Goal: Information Seeking & Learning: Learn about a topic

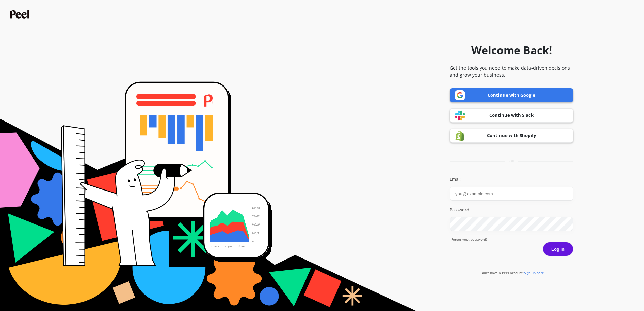
click at [502, 95] on link "Continue with Google" at bounding box center [511, 95] width 124 height 14
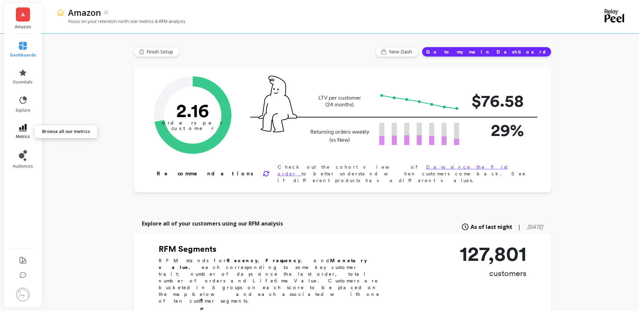
click at [25, 130] on icon at bounding box center [23, 127] width 8 height 7
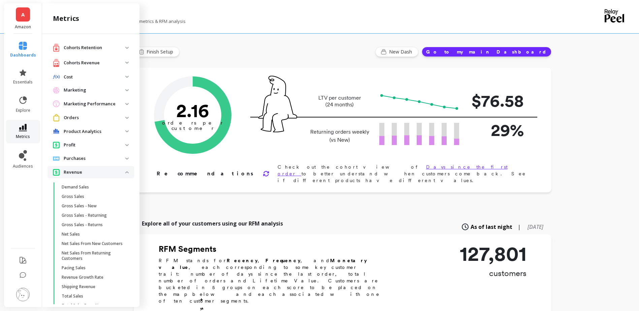
scroll to position [41, 0]
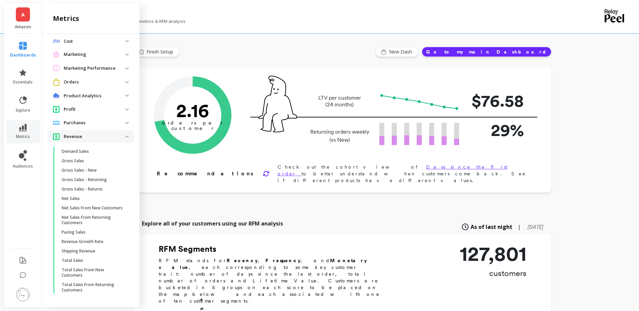
click at [90, 93] on p "Product Analytics" at bounding box center [95, 96] width 62 height 7
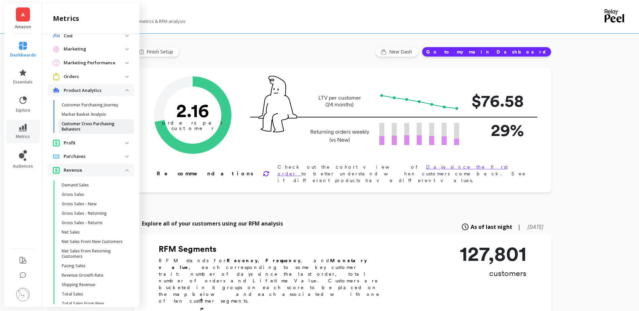
click at [91, 129] on p "Customer Cross Purchasing Behaviors" at bounding box center [94, 126] width 64 height 11
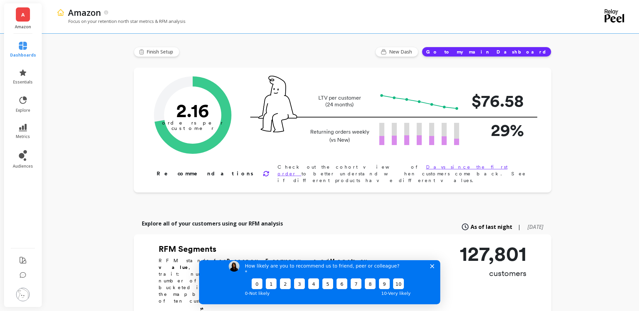
scroll to position [0, 0]
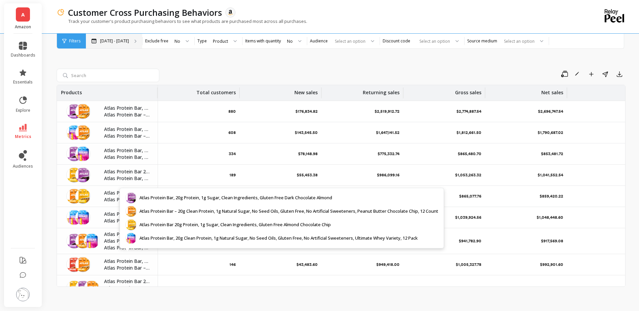
click at [133, 43] on div "[DATE] - [DATE]" at bounding box center [114, 41] width 56 height 15
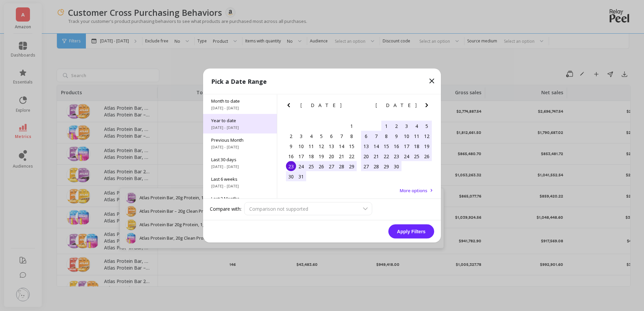
click at [234, 121] on span "Year to date" at bounding box center [240, 120] width 58 height 6
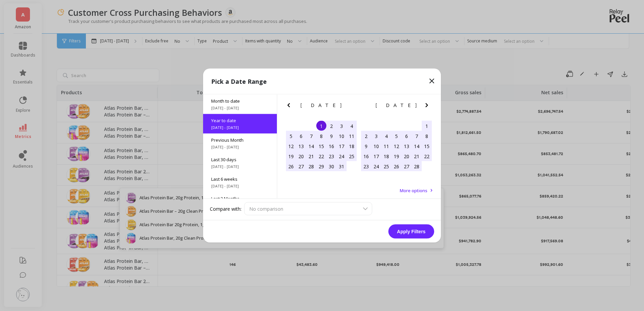
click at [406, 230] on button "Apply Filters" at bounding box center [411, 232] width 46 height 14
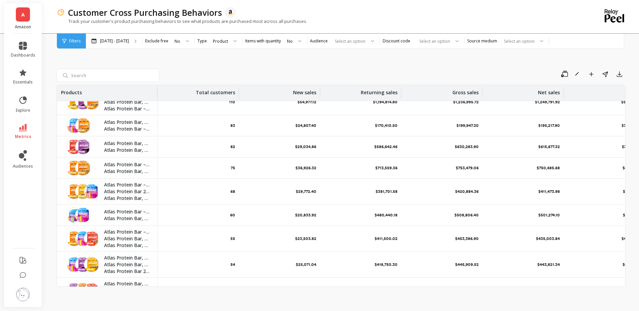
scroll to position [243, 0]
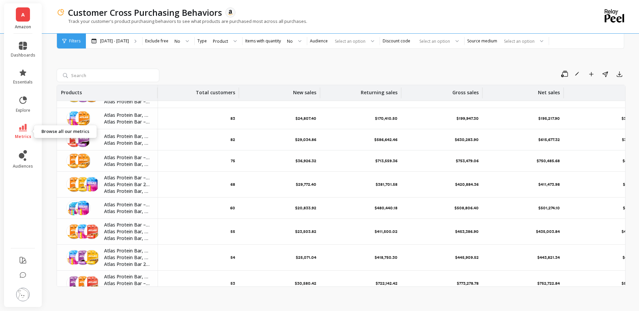
click at [30, 124] on link "metrics" at bounding box center [23, 131] width 25 height 15
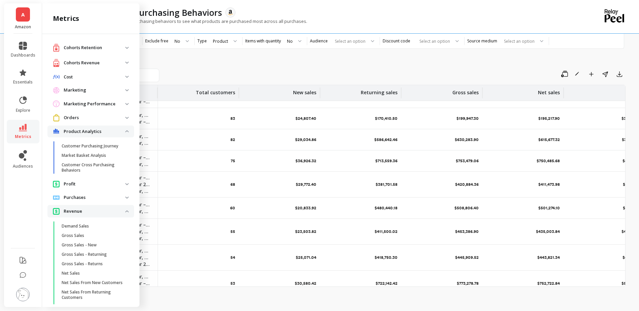
scroll to position [41, 0]
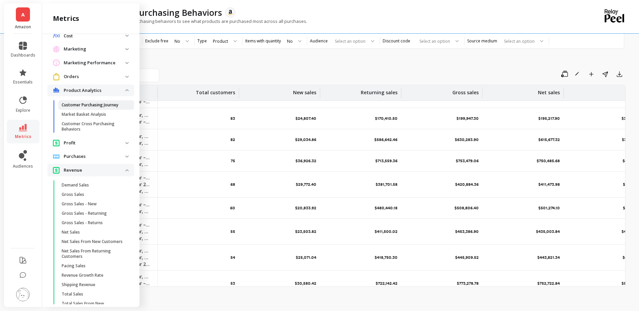
click at [98, 107] on p "Customer Purchasing Journey" at bounding box center [90, 104] width 57 height 5
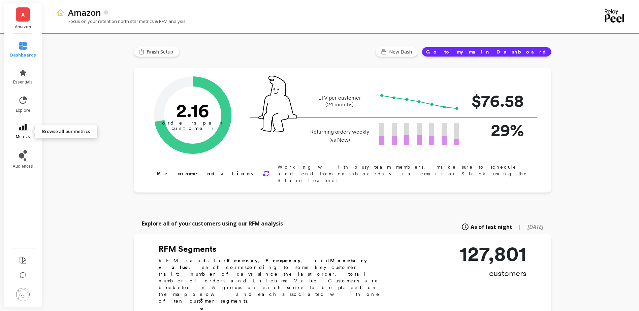
click at [28, 130] on link "metrics" at bounding box center [23, 131] width 26 height 15
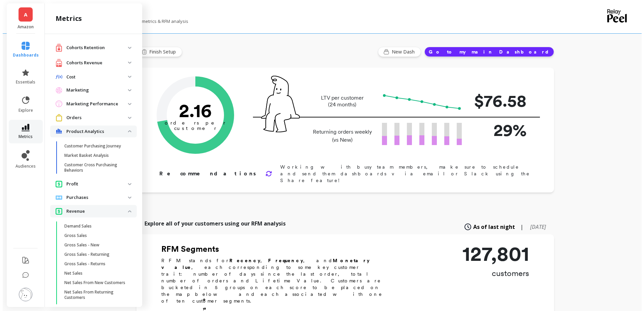
scroll to position [41, 0]
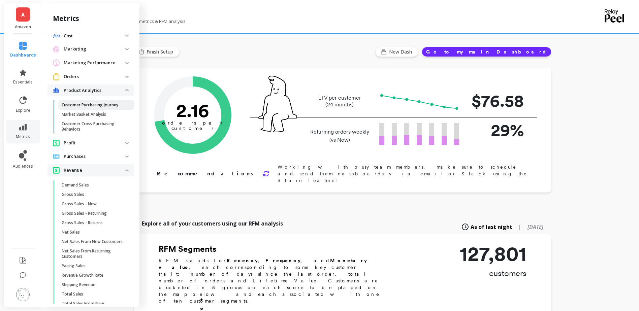
click at [82, 105] on p "Customer Purchasing Journey" at bounding box center [90, 104] width 57 height 5
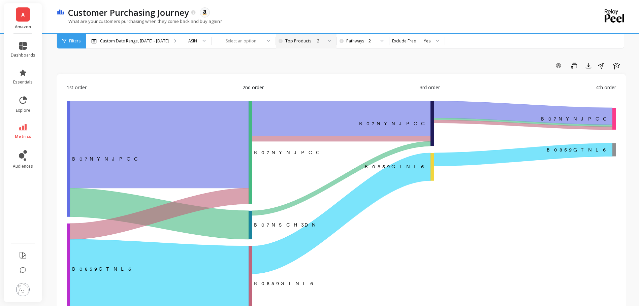
click at [317, 39] on div "2" at bounding box center [319, 41] width 5 height 6
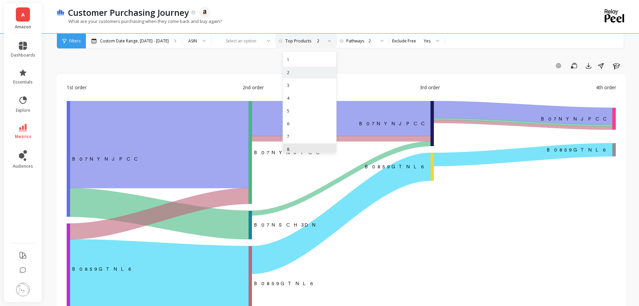
click at [296, 150] on div "8" at bounding box center [309, 149] width 45 height 6
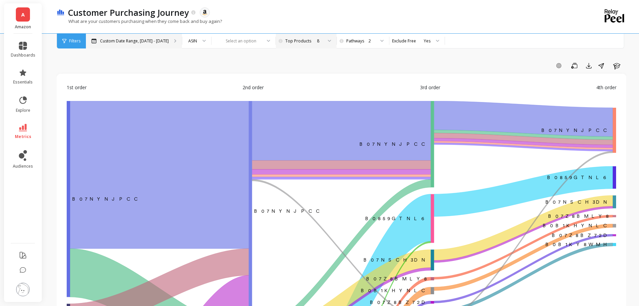
click at [167, 41] on div "Custom Date Range, [DATE] - [DATE]" at bounding box center [134, 41] width 96 height 15
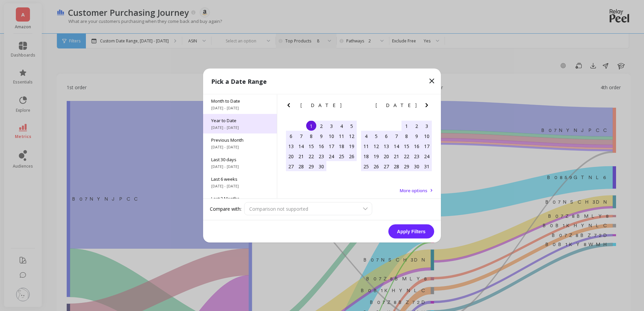
click at [240, 125] on span "[DATE] - [DATE]" at bounding box center [240, 127] width 58 height 5
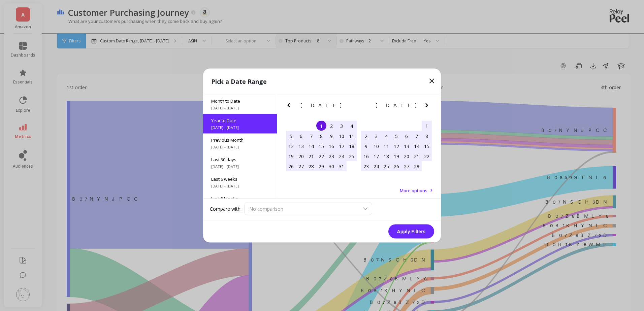
click at [411, 232] on button "Apply Filters" at bounding box center [411, 232] width 46 height 14
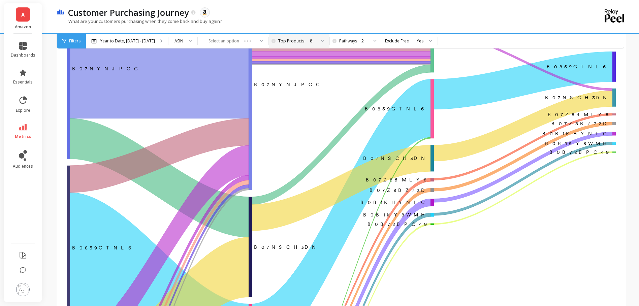
scroll to position [135, 0]
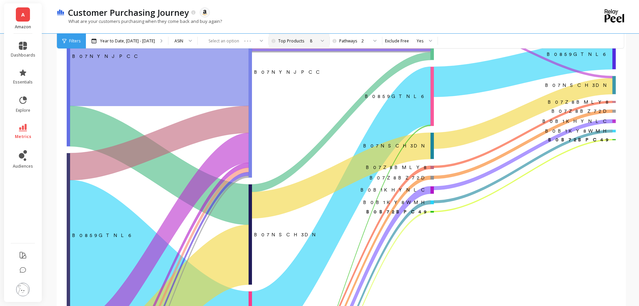
click at [604, 138] on text "﻿B0B72BPC49" at bounding box center [579, 139] width 62 height 5
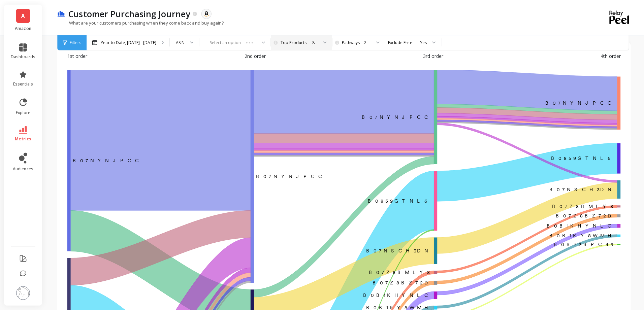
scroll to position [0, 0]
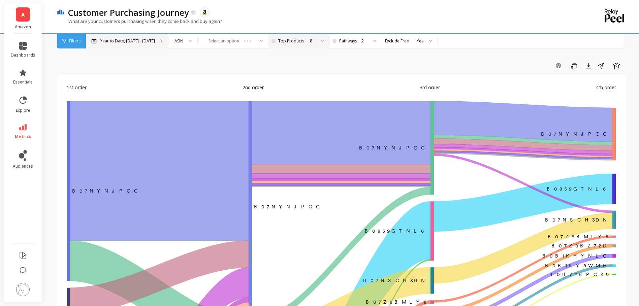
click at [134, 41] on p "Year to Date, [DATE] - [DATE]" at bounding box center [127, 40] width 55 height 5
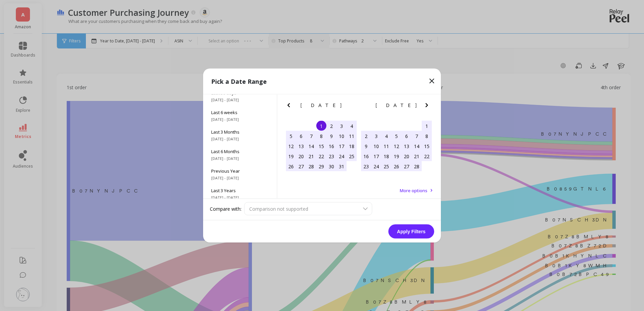
scroll to position [67, 0]
click at [242, 156] on span "[DATE] - [DATE]" at bounding box center [240, 157] width 58 height 5
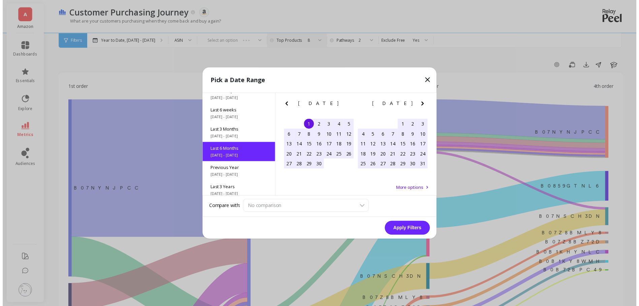
scroll to position [75, 0]
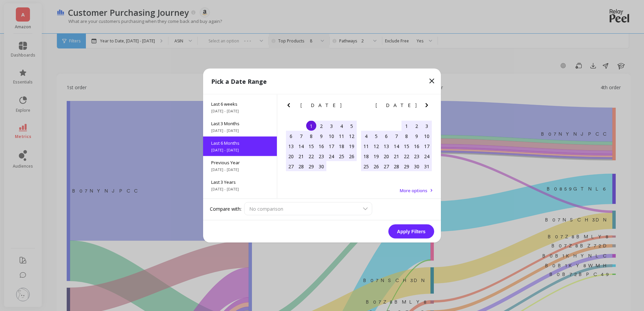
click at [408, 234] on button "Apply Filters" at bounding box center [411, 232] width 46 height 14
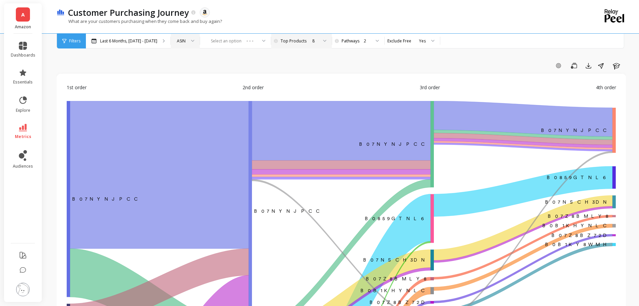
click at [180, 41] on div "ASIN" at bounding box center [181, 41] width 9 height 6
click at [217, 41] on div "Select an option" at bounding box center [235, 41] width 71 height 15
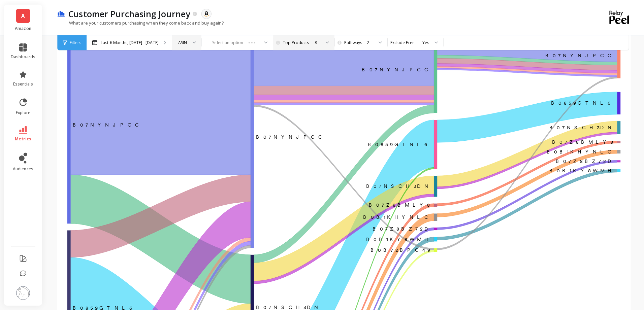
scroll to position [34, 0]
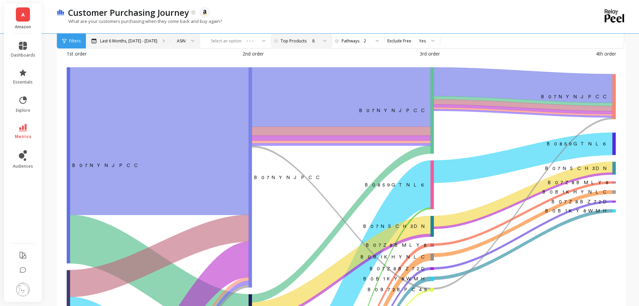
click at [147, 41] on p "Last 6 Months, [DATE] - [DATE]" at bounding box center [128, 40] width 57 height 5
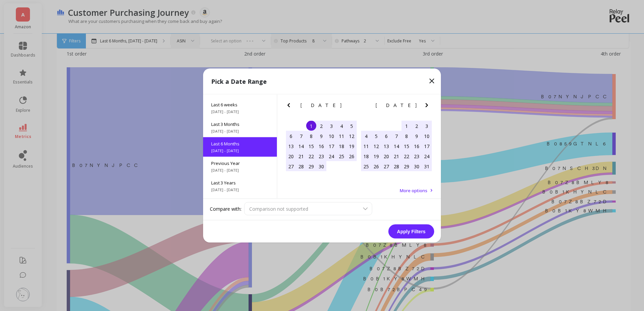
scroll to position [75, 0]
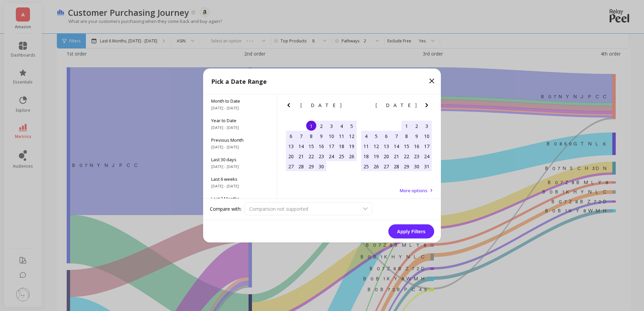
scroll to position [75, 0]
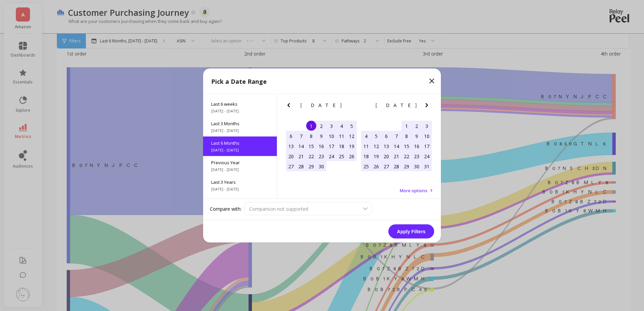
click at [241, 172] on span "[DATE] - [DATE]" at bounding box center [240, 169] width 58 height 5
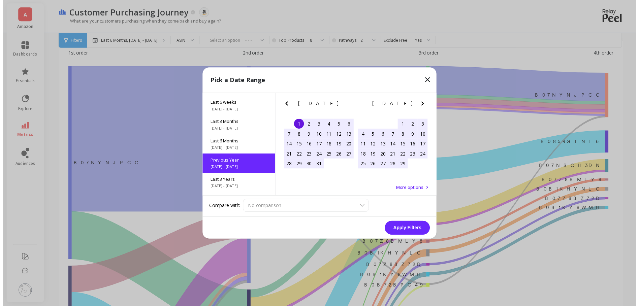
scroll to position [0, 0]
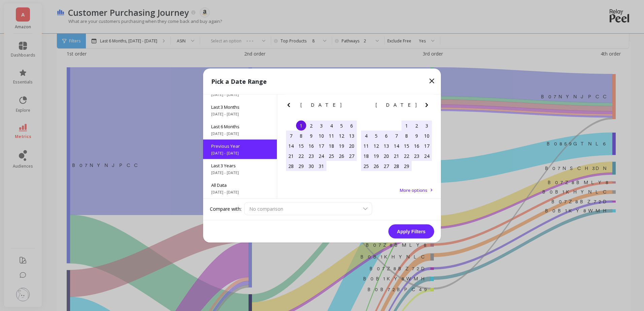
click at [414, 228] on button "Apply Filters" at bounding box center [411, 232] width 46 height 14
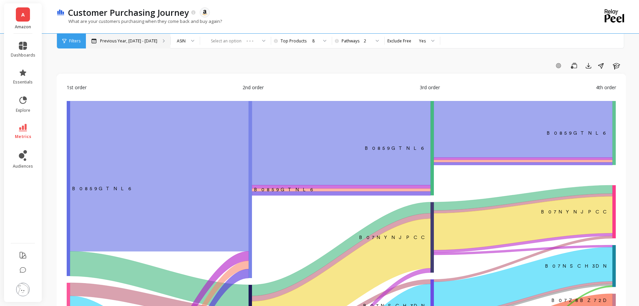
click at [143, 43] on p "Previous Year, Jan 1 - Dec 31" at bounding box center [128, 40] width 57 height 5
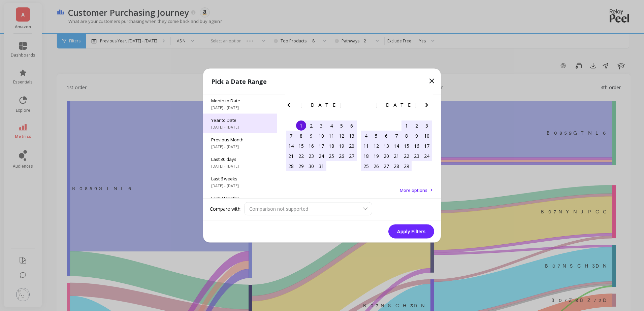
click at [239, 125] on span "[DATE] - [DATE]" at bounding box center [240, 127] width 58 height 5
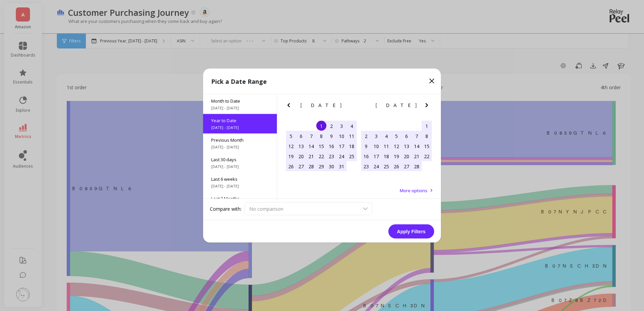
click at [415, 232] on button "Apply Filters" at bounding box center [411, 232] width 46 height 14
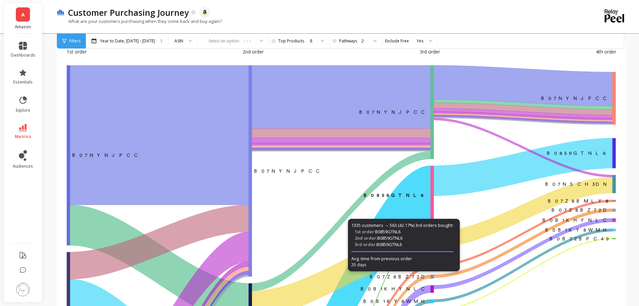
scroll to position [34, 0]
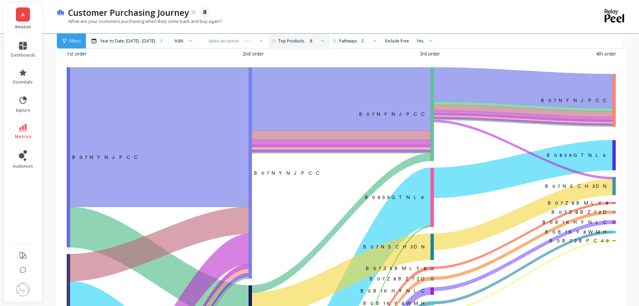
click at [310, 43] on div "8" at bounding box center [312, 41] width 5 height 6
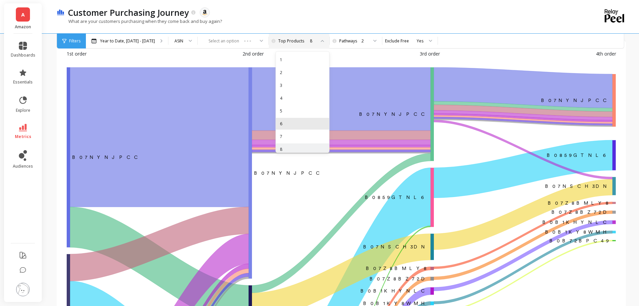
click at [295, 127] on div "6" at bounding box center [302, 124] width 45 height 6
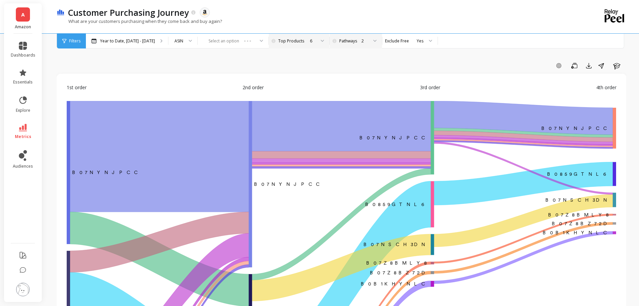
click at [368, 39] on div at bounding box center [372, 41] width 8 height 15
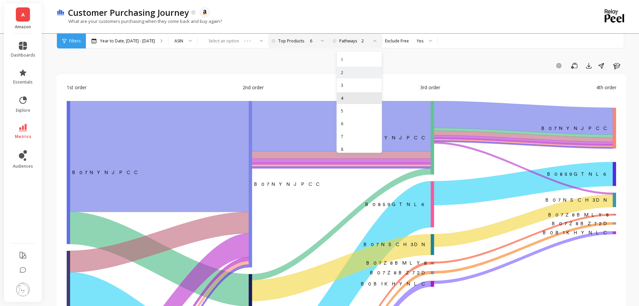
click at [341, 100] on div "4" at bounding box center [359, 98] width 37 height 6
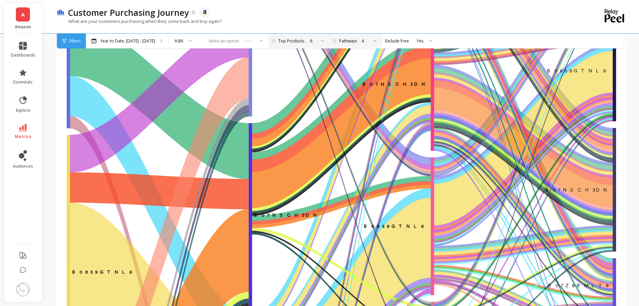
scroll to position [269, 0]
